Goal: Task Accomplishment & Management: Manage account settings

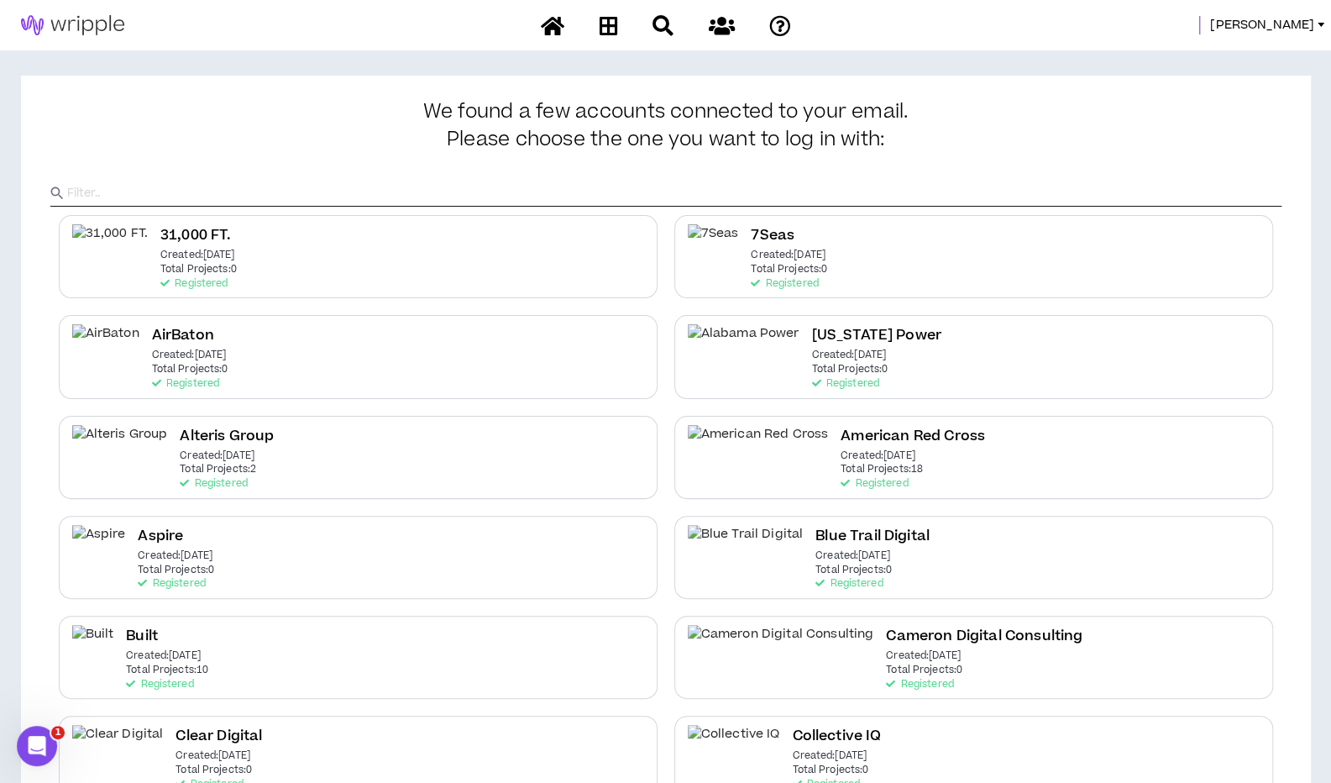
click at [286, 188] on input "text" at bounding box center [674, 193] width 1214 height 25
type input "Spring"
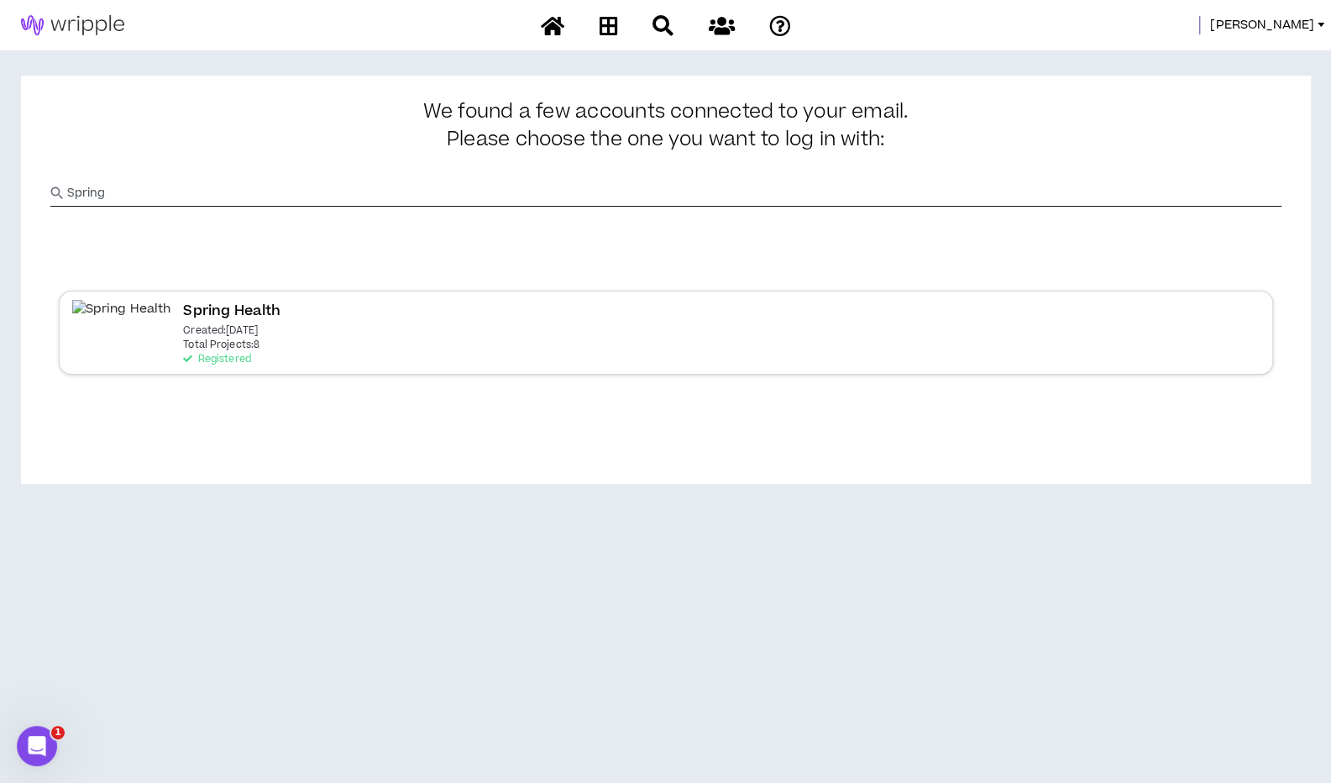
click at [183, 331] on p "Created: [DATE]" at bounding box center [220, 331] width 75 height 12
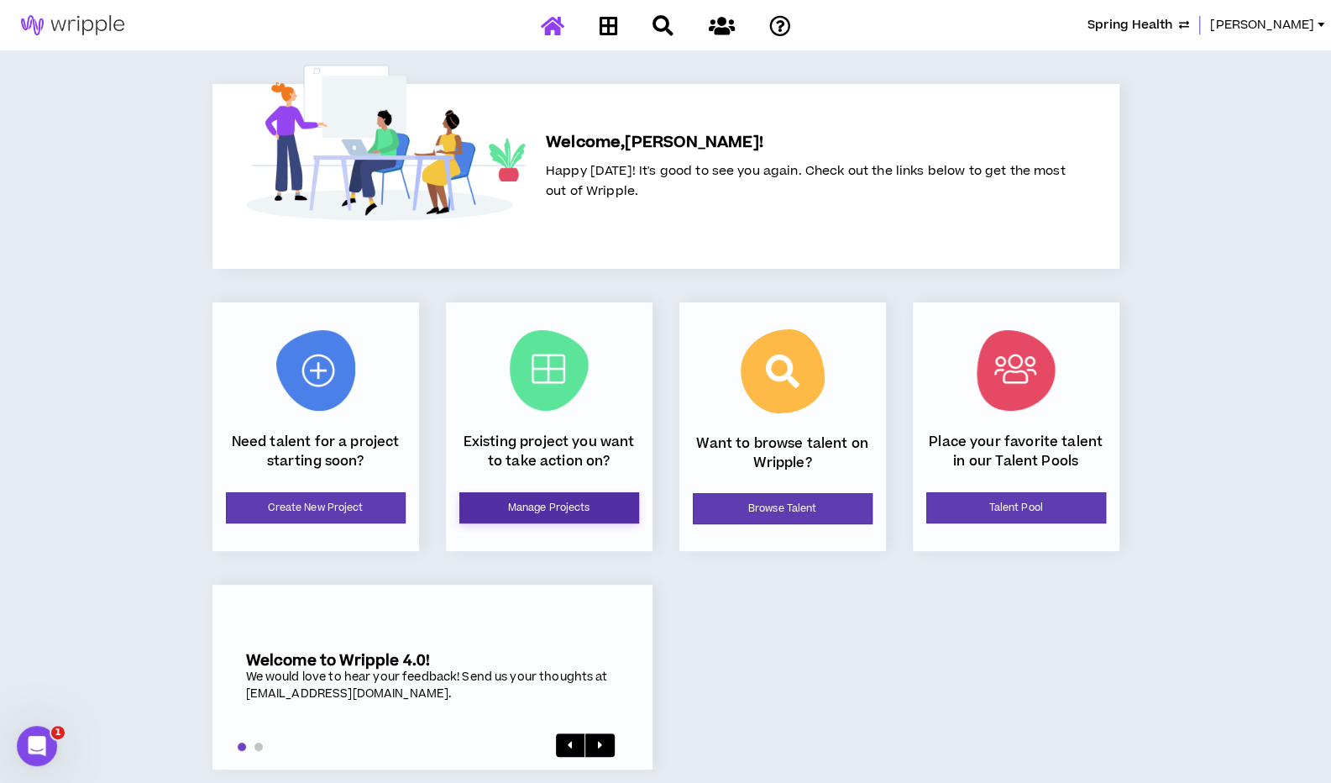
click at [553, 498] on link "Manage Projects" at bounding box center [549, 507] width 180 height 31
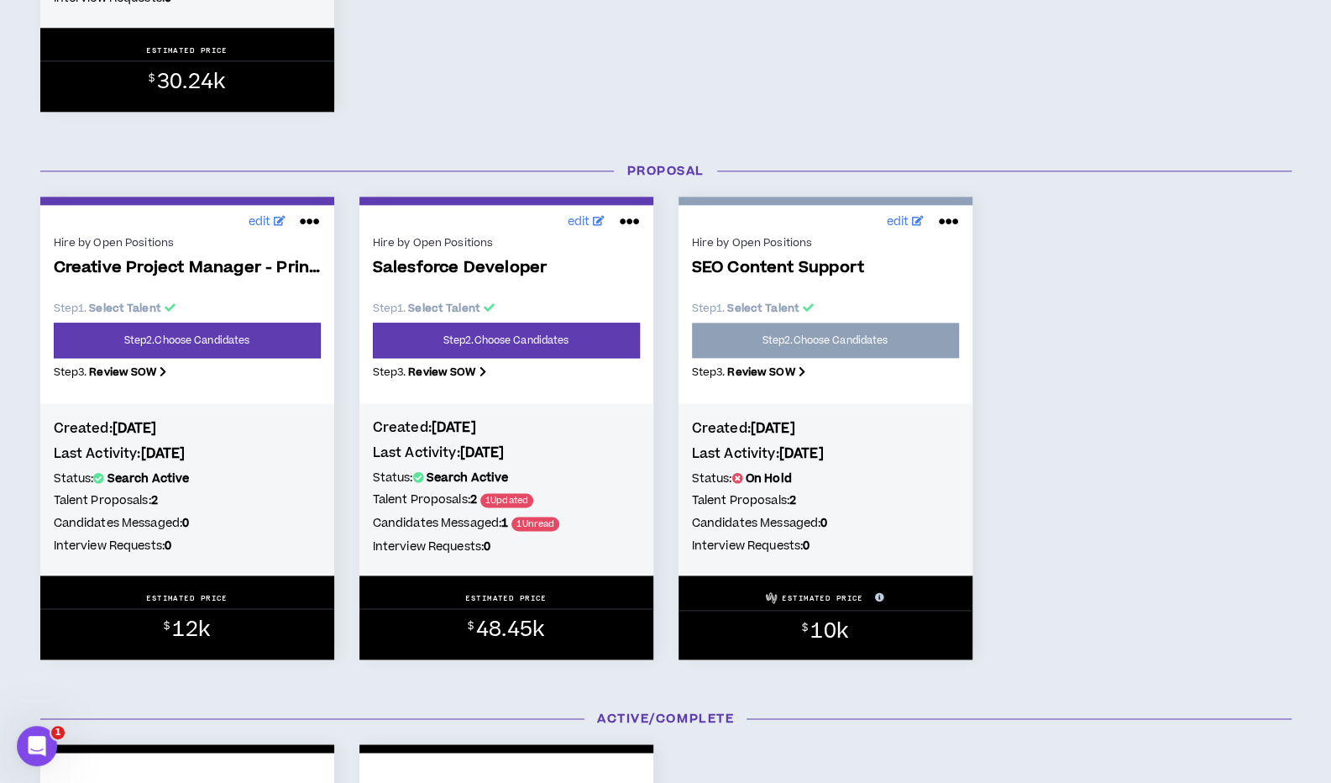
scroll to position [1238, 0]
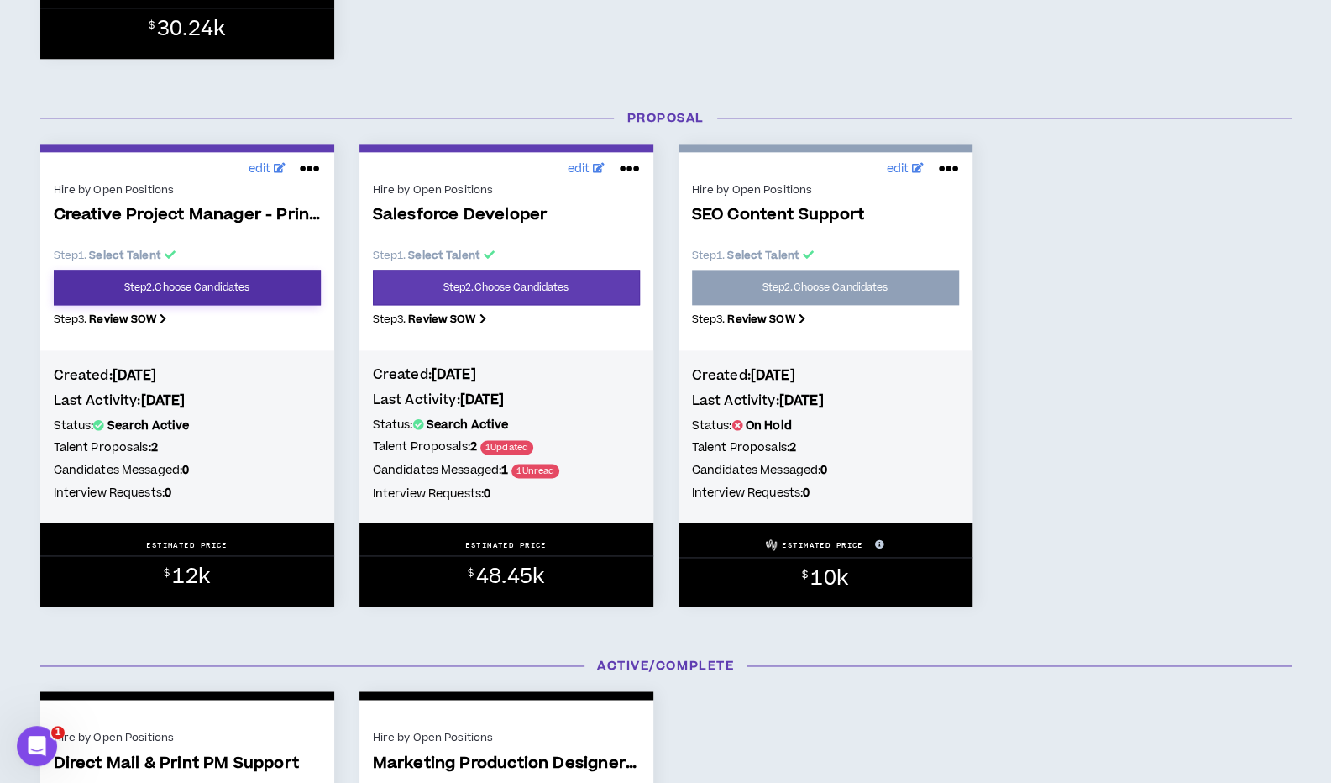
click at [195, 289] on link "Step 2 . Choose Candidates" at bounding box center [187, 287] width 267 height 35
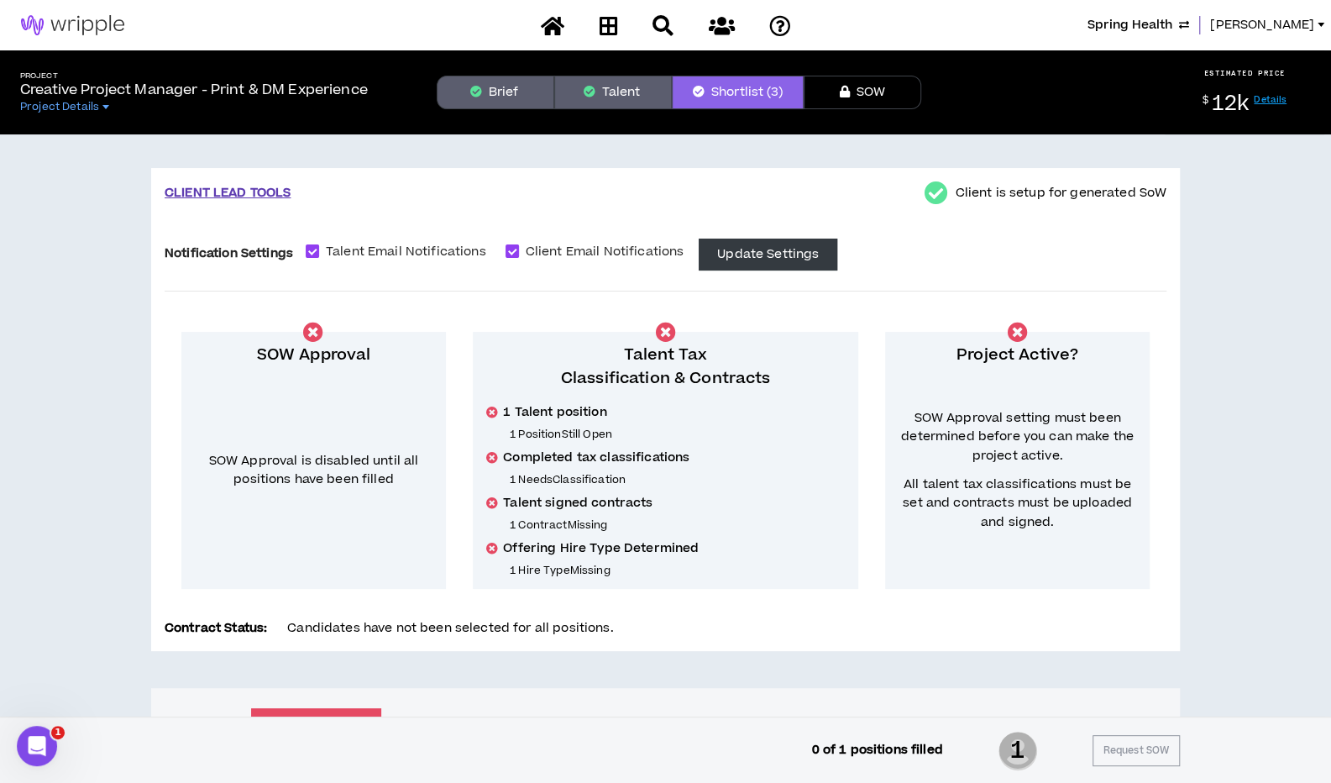
click at [506, 92] on button "Brief" at bounding box center [496, 93] width 118 height 34
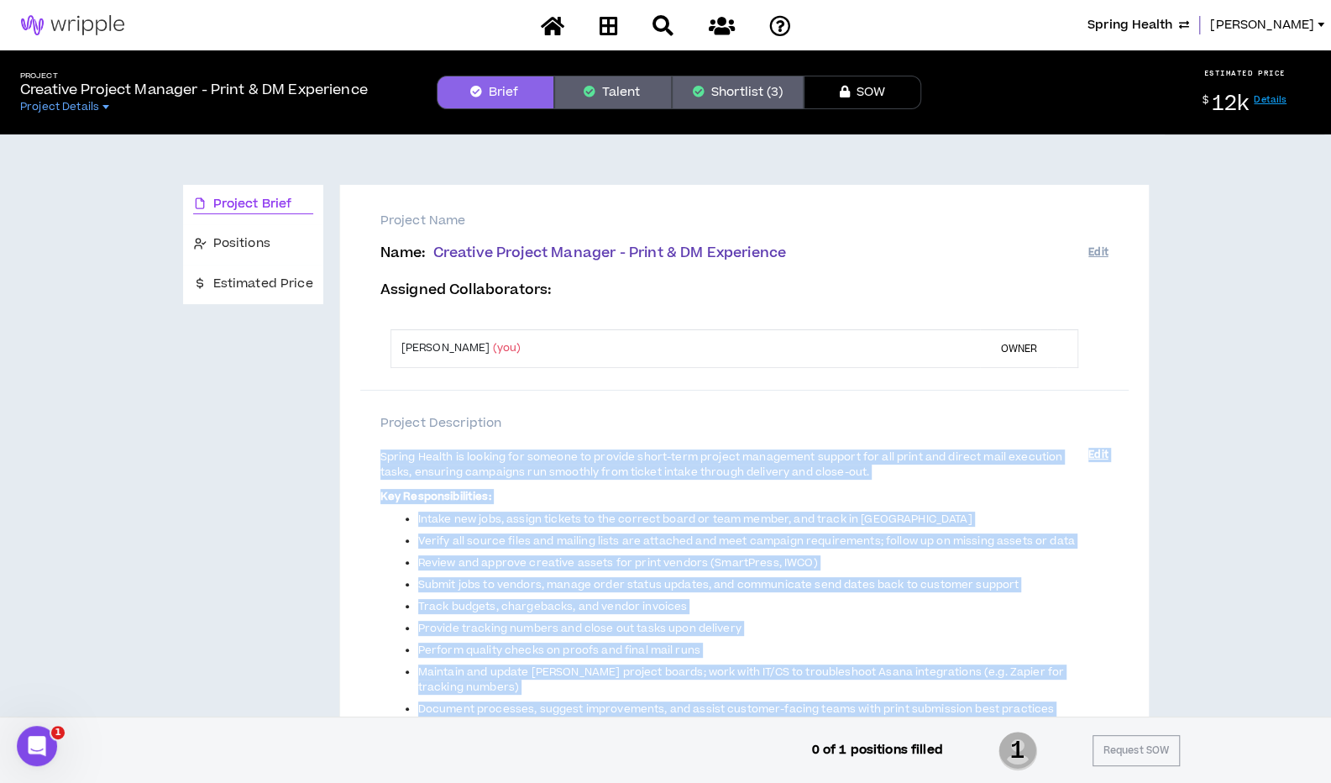
drag, startPoint x: 379, startPoint y: 458, endPoint x: 768, endPoint y: 742, distance: 481.4
click at [768, 742] on div "Project Brief Positions Estimated Price Project Name Name : Creative Project Ma…" at bounding box center [665, 789] width 1331 height 1310
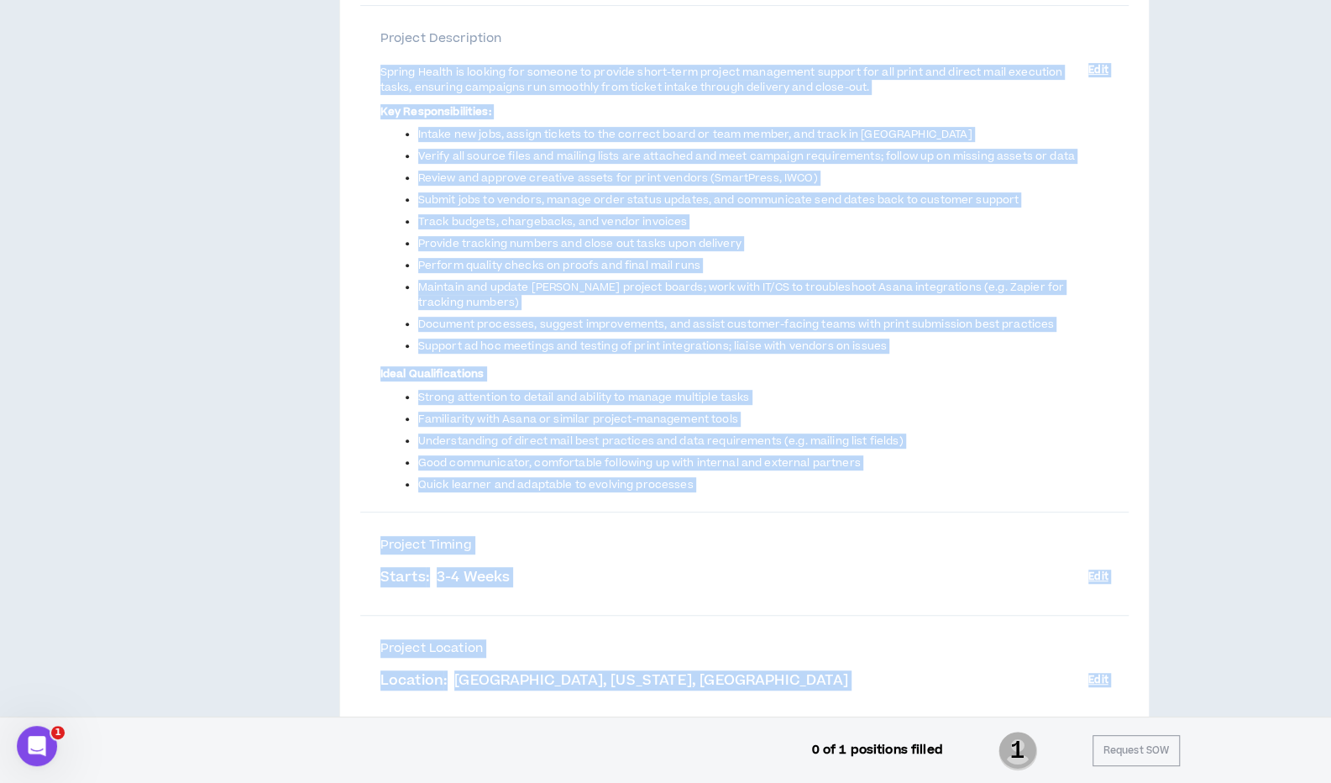
scroll to position [376, 0]
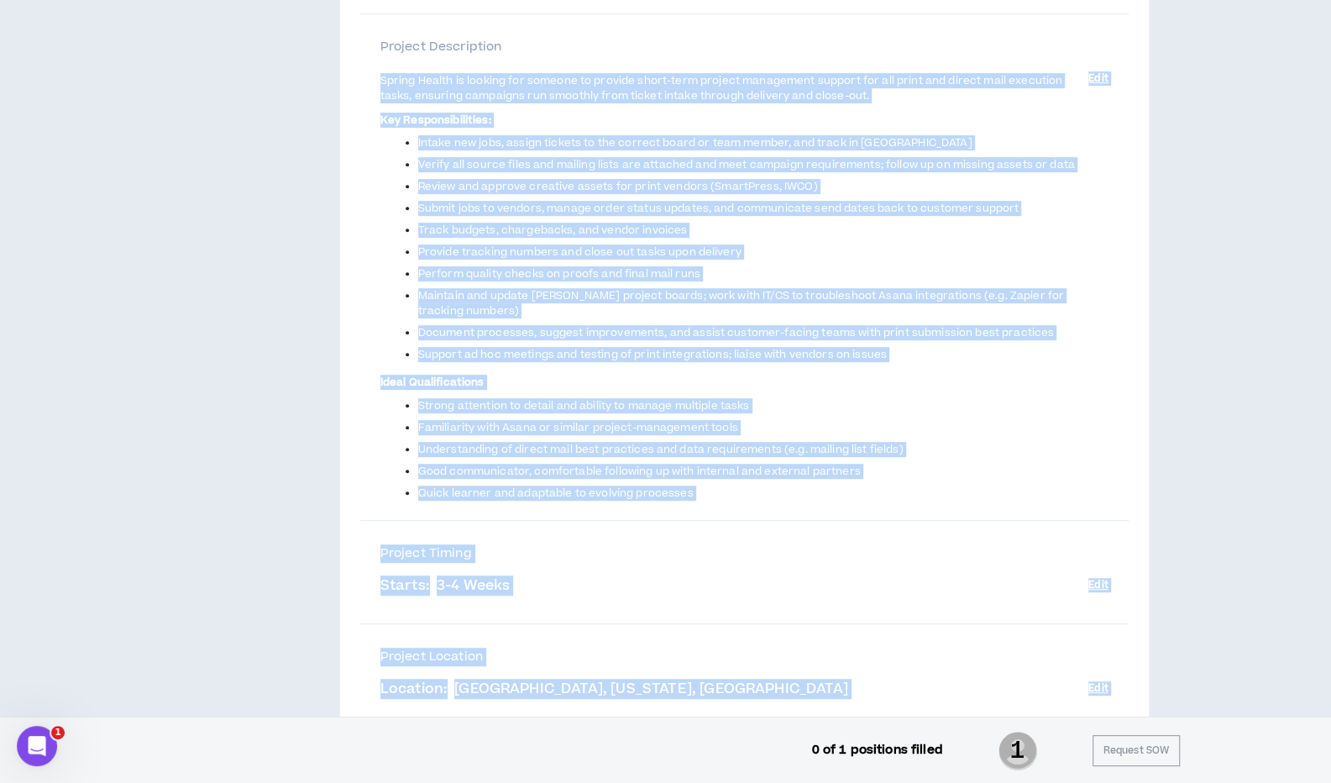
click at [747, 486] on li "Quick learner and adaptable to evolving processes" at bounding box center [753, 492] width 670 height 15
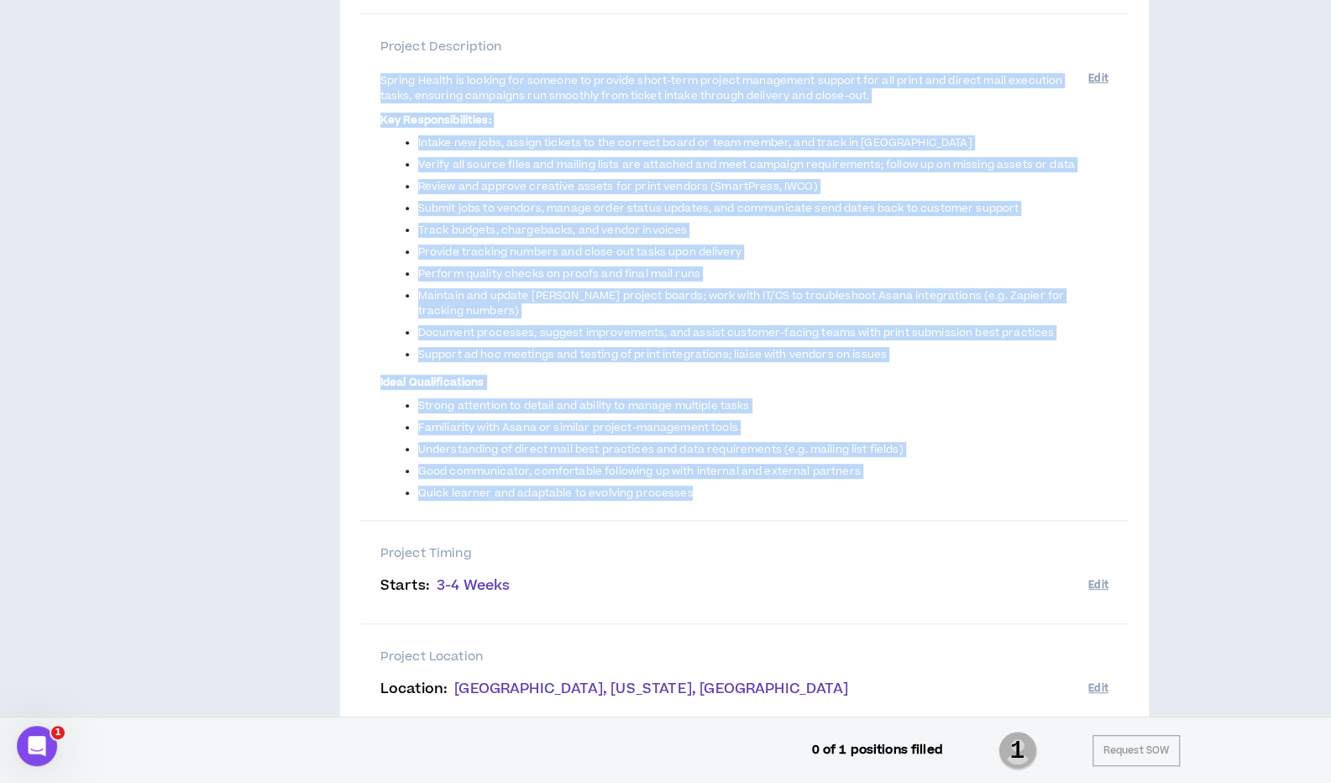
drag, startPoint x: 708, startPoint y: 491, endPoint x: 345, endPoint y: 80, distance: 548.6
click at [345, 80] on div "Project Name Name : Creative Project Manager - Print & DM Experience Assigned C…" at bounding box center [744, 390] width 809 height 1163
copy span "Spring Health is looking for someone to provide short-term project management s…"
